Goal: Information Seeking & Learning: Learn about a topic

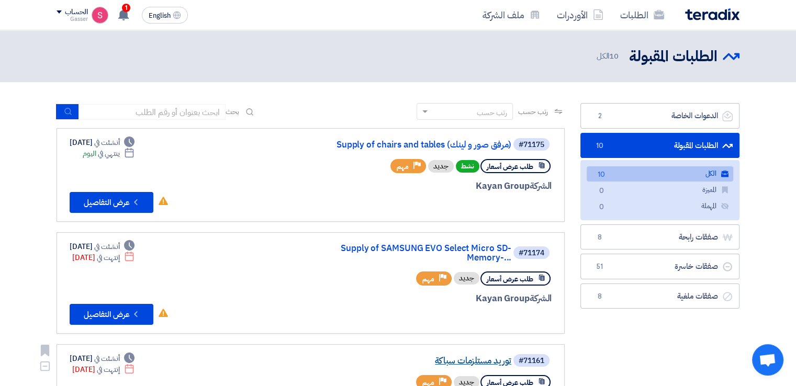
click at [470, 357] on link "توريد مستلزمات سباكة" at bounding box center [406, 361] width 209 height 9
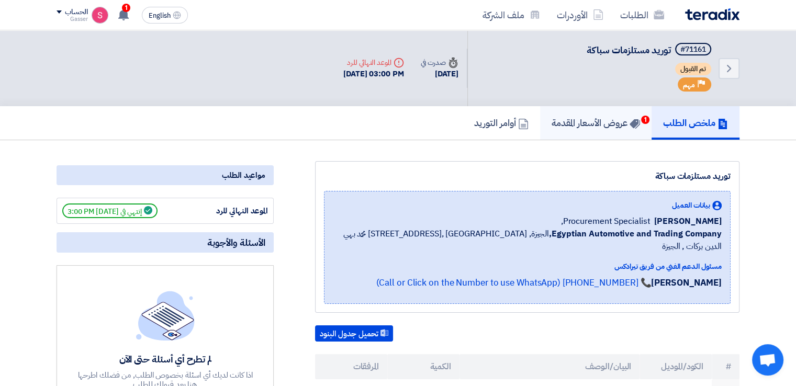
click at [581, 118] on h5 "عروض الأسعار المقدمة 1" at bounding box center [596, 123] width 88 height 12
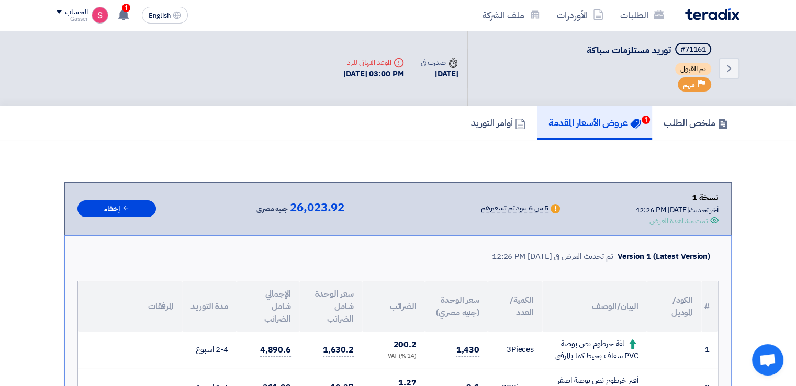
scroll to position [244, 0]
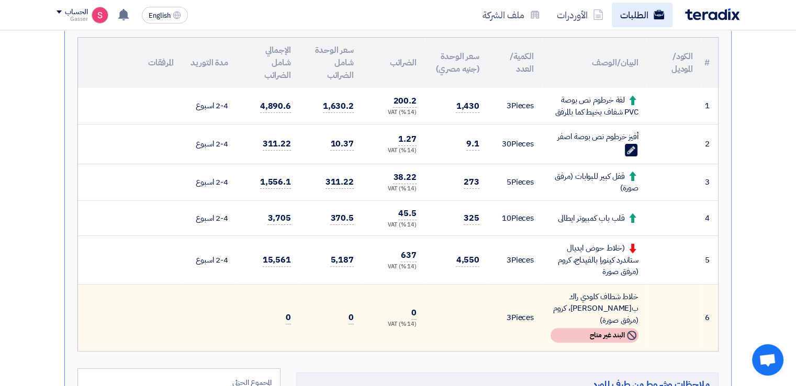
click at [639, 15] on link "الطلبات" at bounding box center [642, 15] width 61 height 25
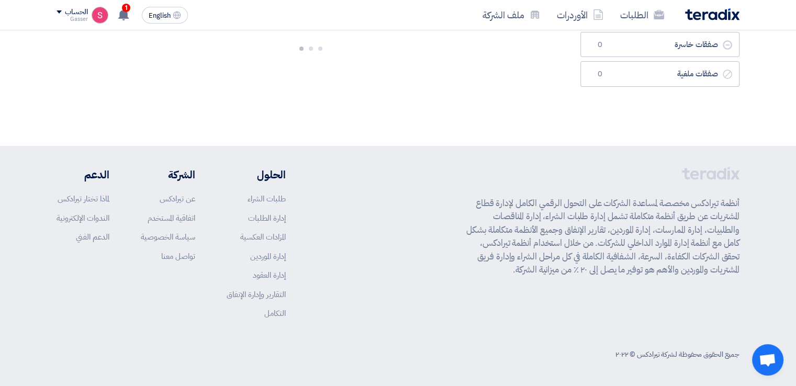
scroll to position [0, 0]
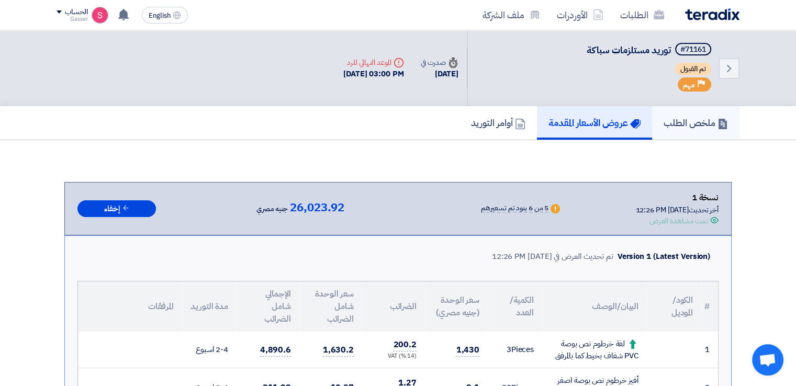
click at [708, 124] on h5 "ملخص الطلب" at bounding box center [696, 123] width 64 height 12
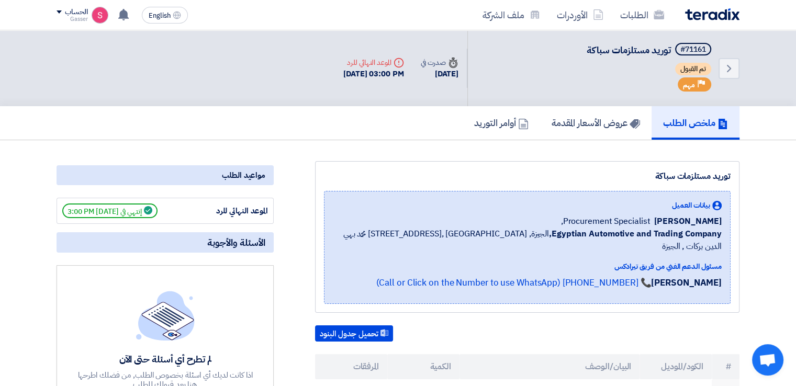
scroll to position [244, 0]
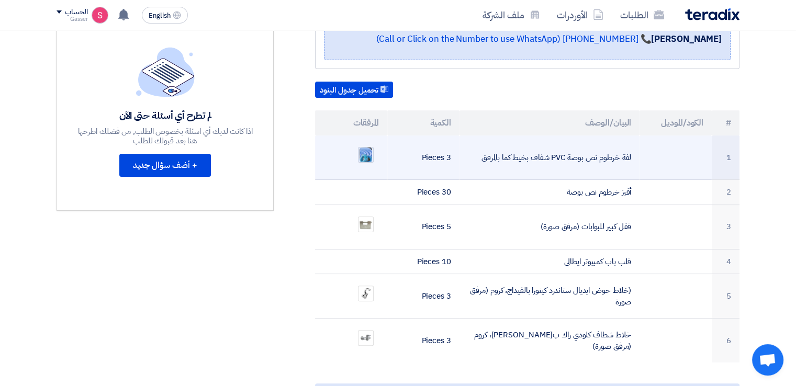
click at [367, 146] on img at bounding box center [366, 155] width 15 height 18
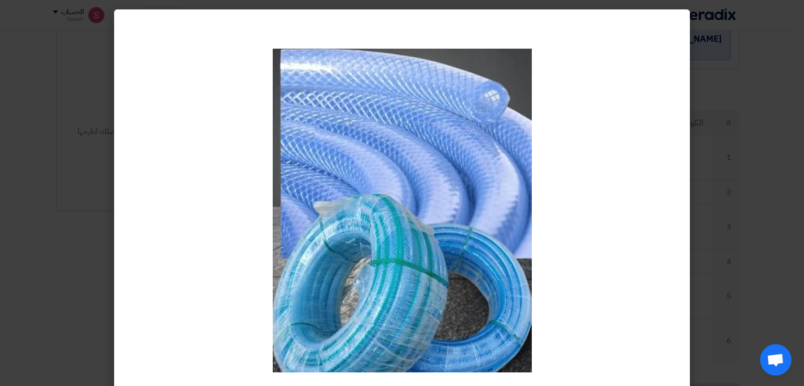
click at [718, 106] on modal-container at bounding box center [402, 193] width 804 height 386
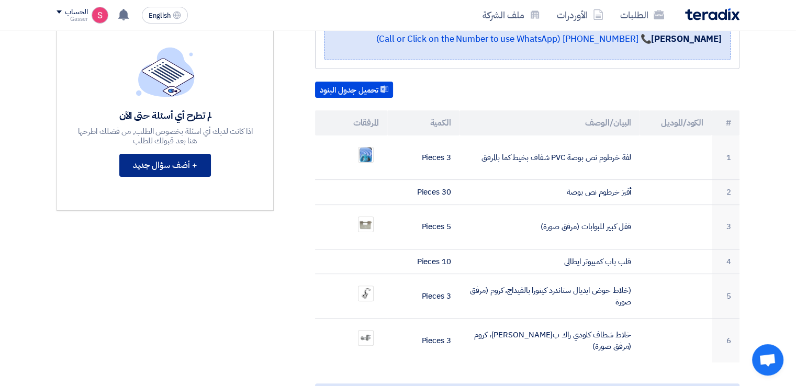
scroll to position [0, 0]
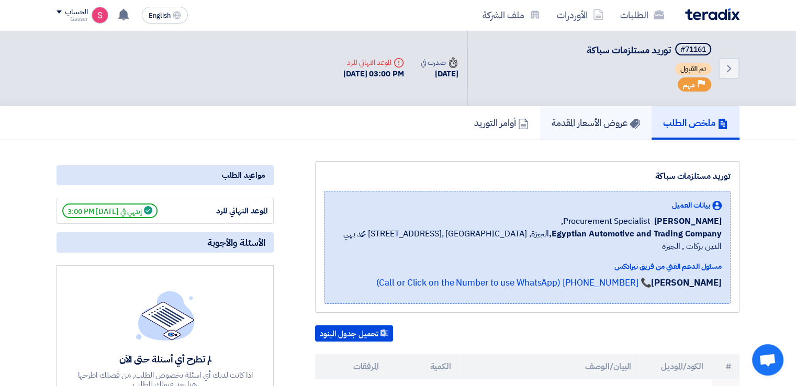
click at [594, 126] on h5 "عروض الأسعار المقدمة" at bounding box center [596, 123] width 88 height 12
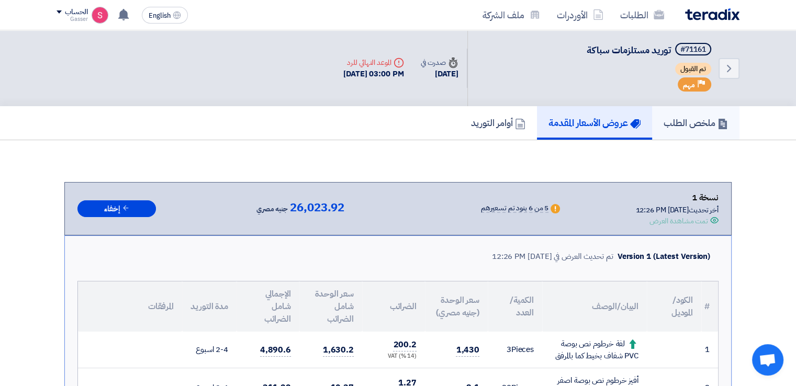
click at [692, 126] on h5 "ملخص الطلب" at bounding box center [696, 123] width 64 height 12
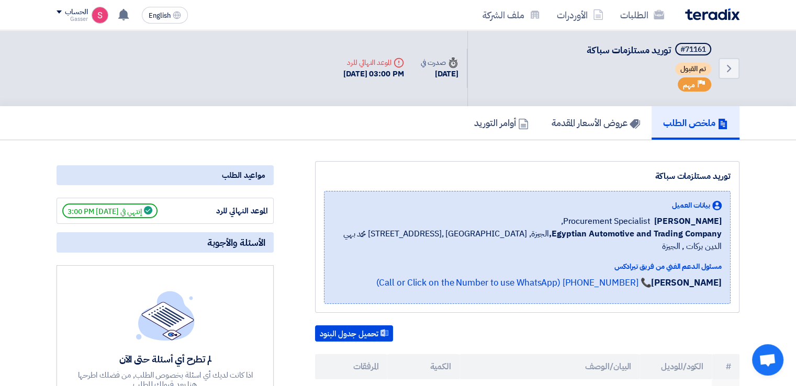
scroll to position [244, 0]
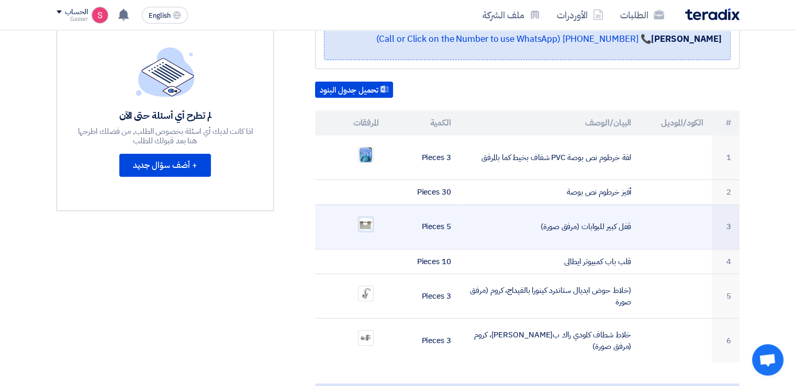
click at [367, 217] on img at bounding box center [366, 224] width 15 height 15
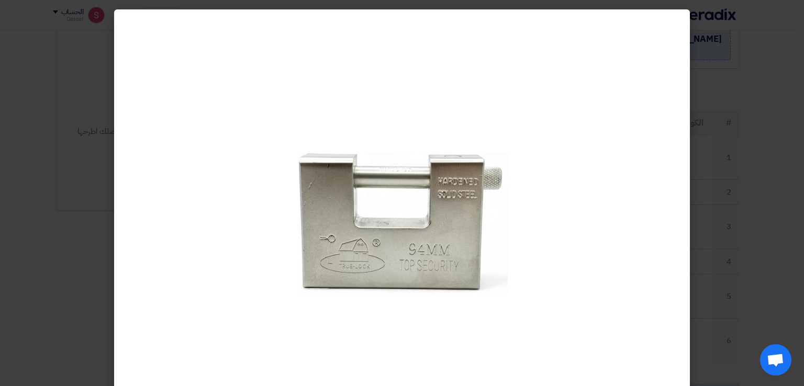
click at [726, 120] on modal-container at bounding box center [402, 193] width 804 height 386
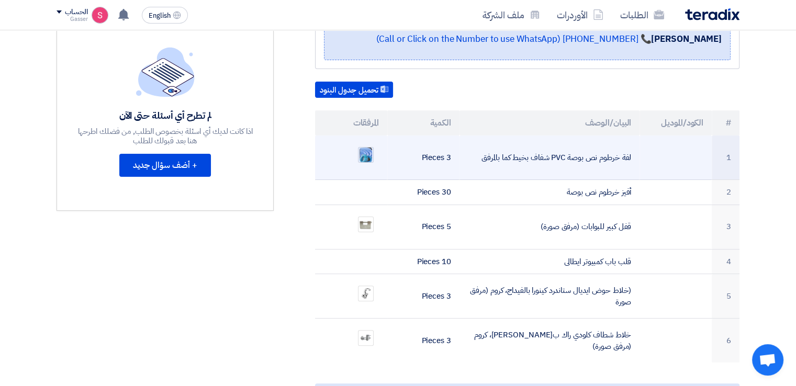
click at [365, 146] on img at bounding box center [366, 155] width 15 height 18
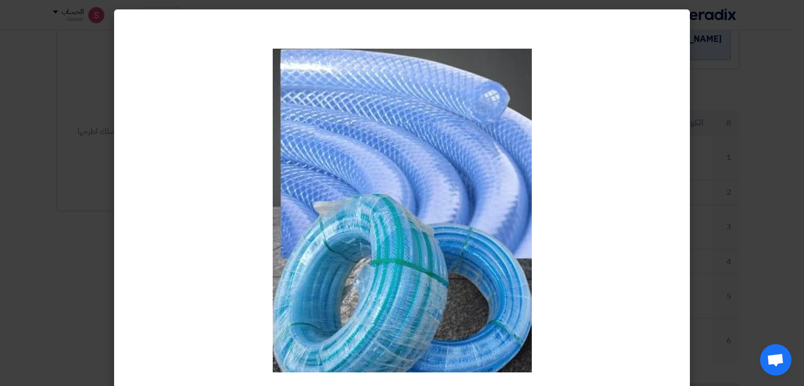
click at [753, 225] on modal-container at bounding box center [402, 193] width 804 height 386
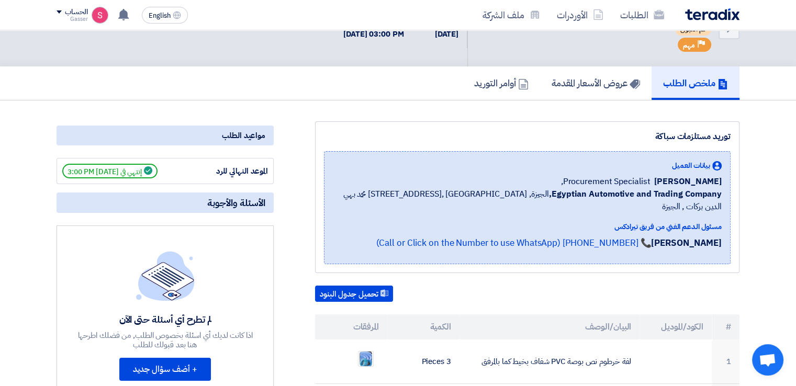
scroll to position [0, 0]
